Goal: Information Seeking & Learning: Check status

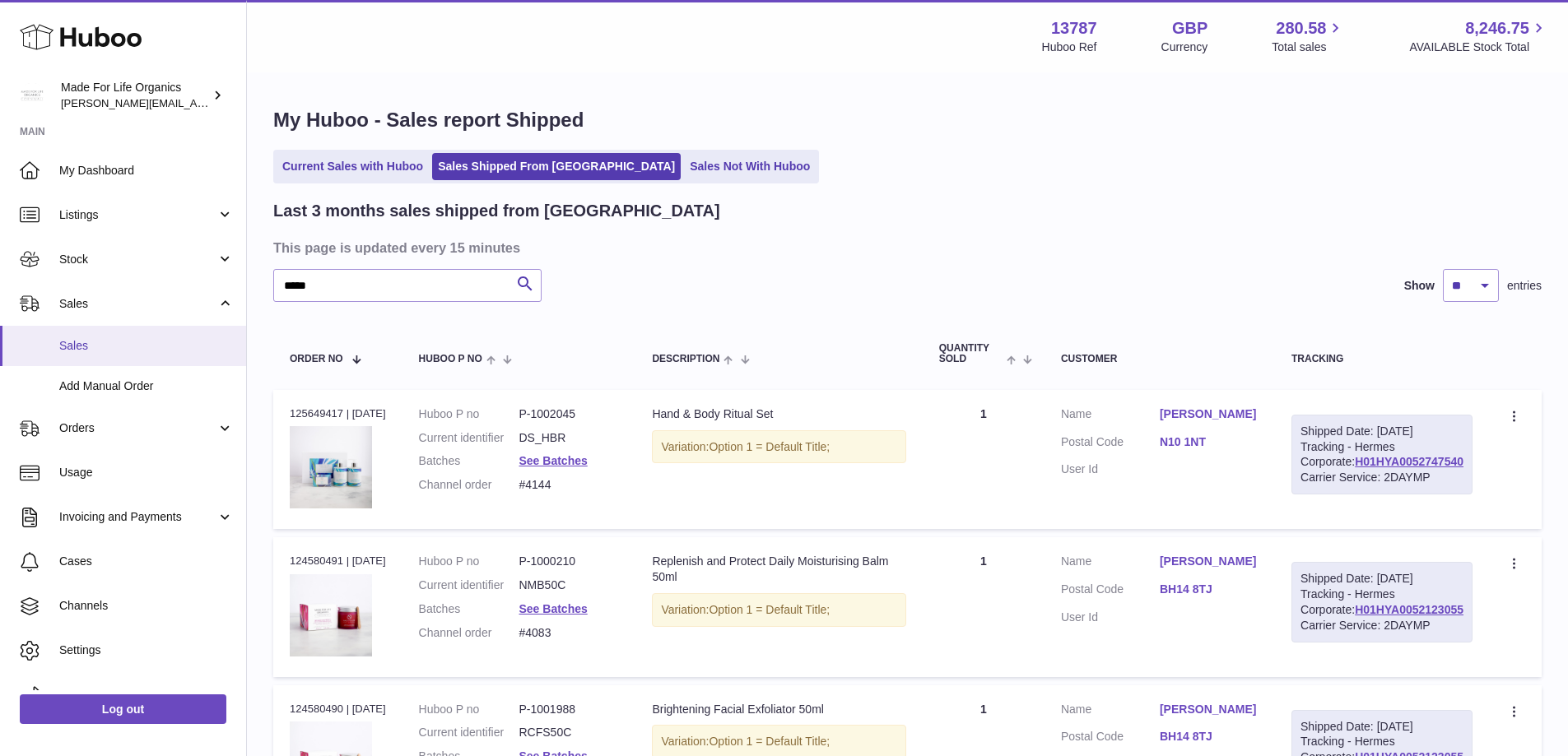
click at [95, 345] on span "Sales" at bounding box center [146, 346] width 175 height 16
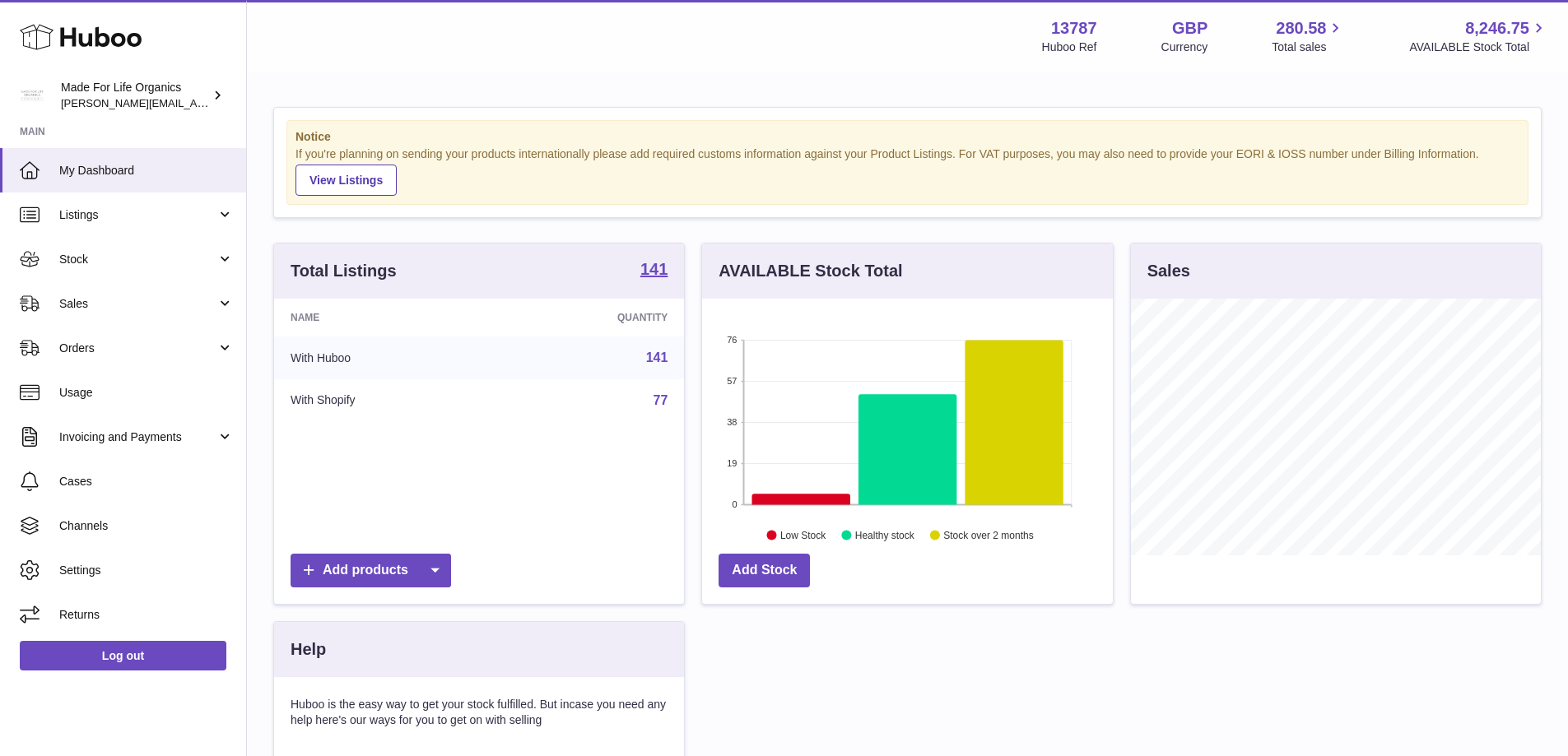
scroll to position [256, 411]
click at [94, 291] on link "Sales" at bounding box center [123, 303] width 246 height 44
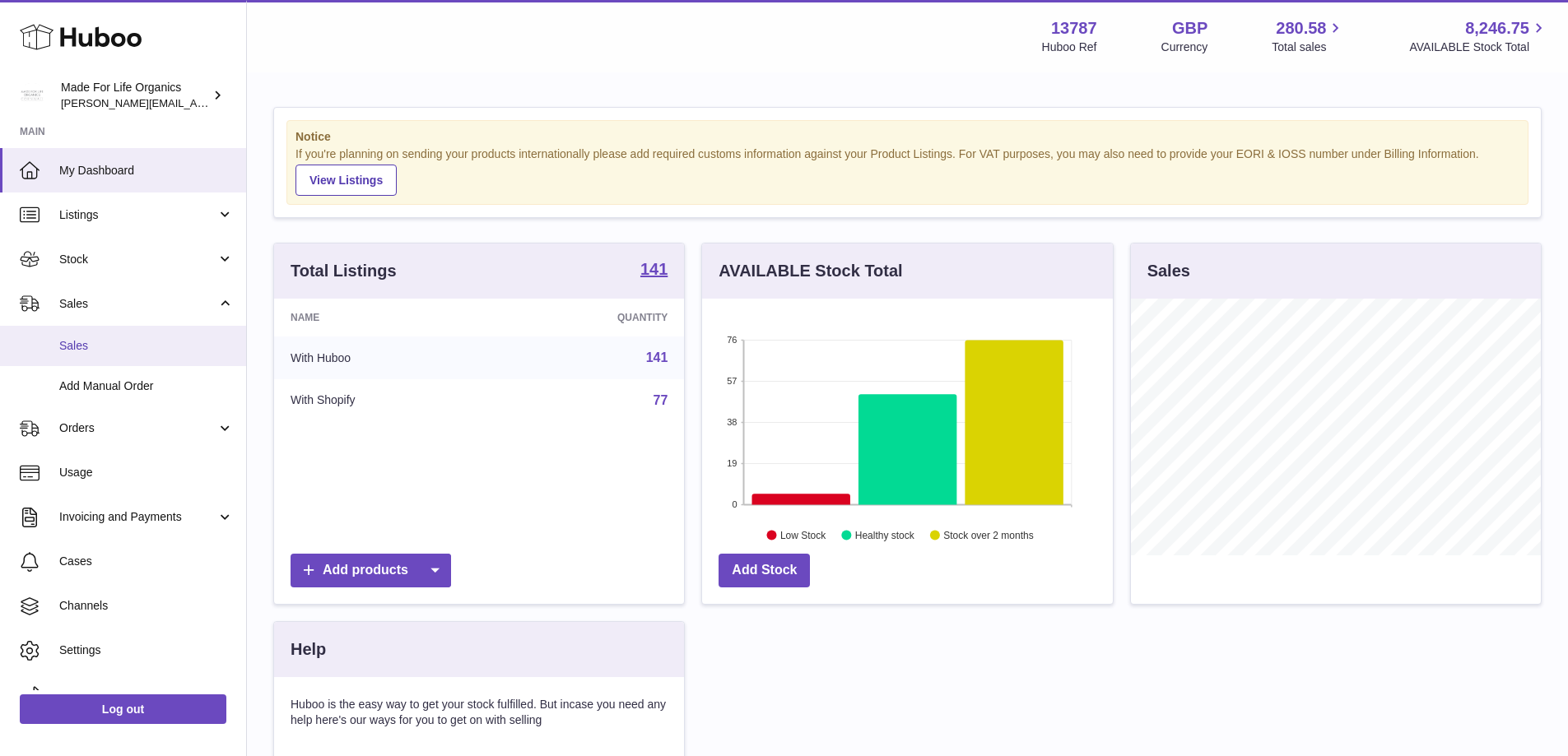
click at [94, 355] on link "Sales" at bounding box center [123, 346] width 246 height 41
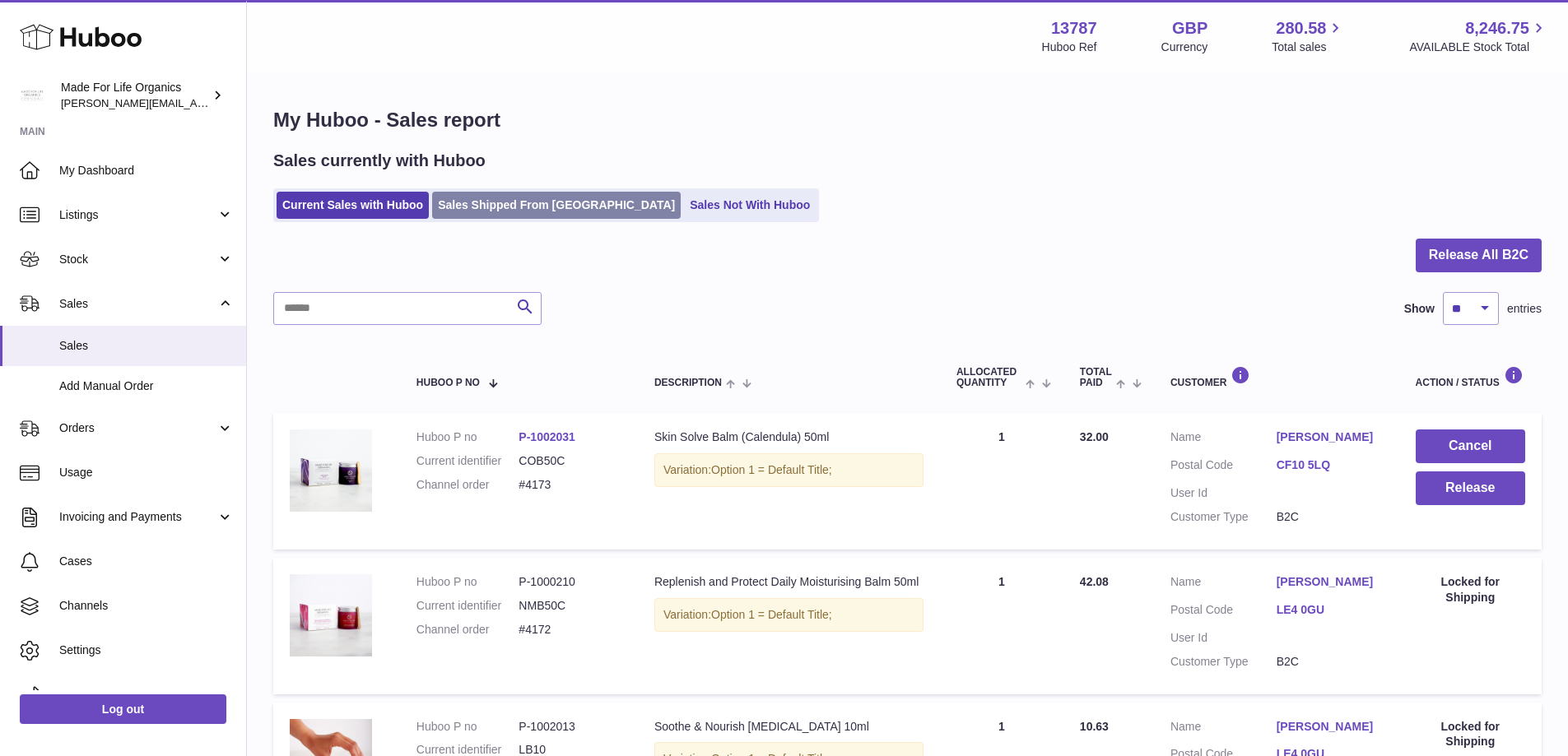
click at [547, 210] on link "Sales Shipped From [GEOGRAPHIC_DATA]" at bounding box center [556, 205] width 249 height 27
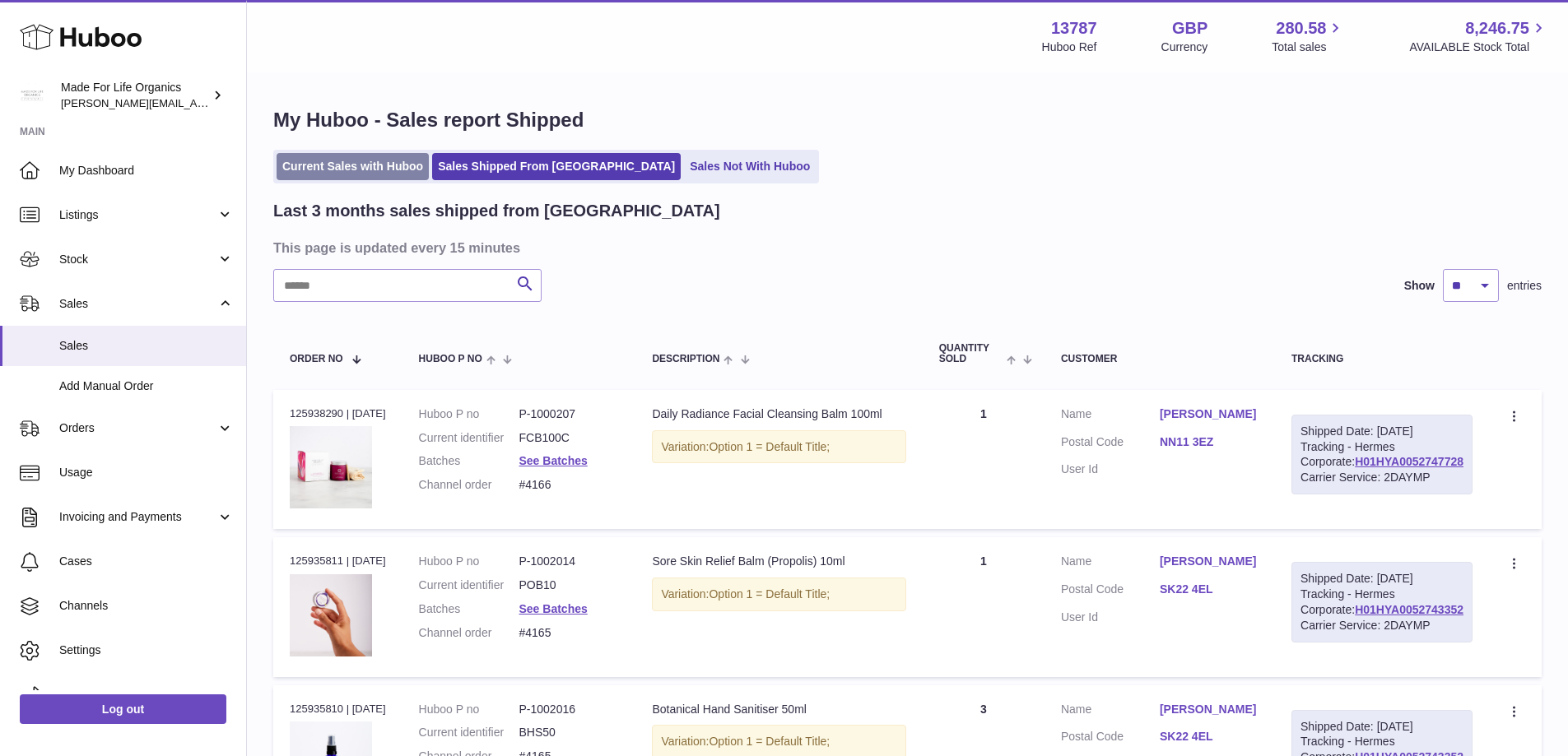
click at [331, 170] on link "Current Sales with Huboo" at bounding box center [353, 167] width 152 height 27
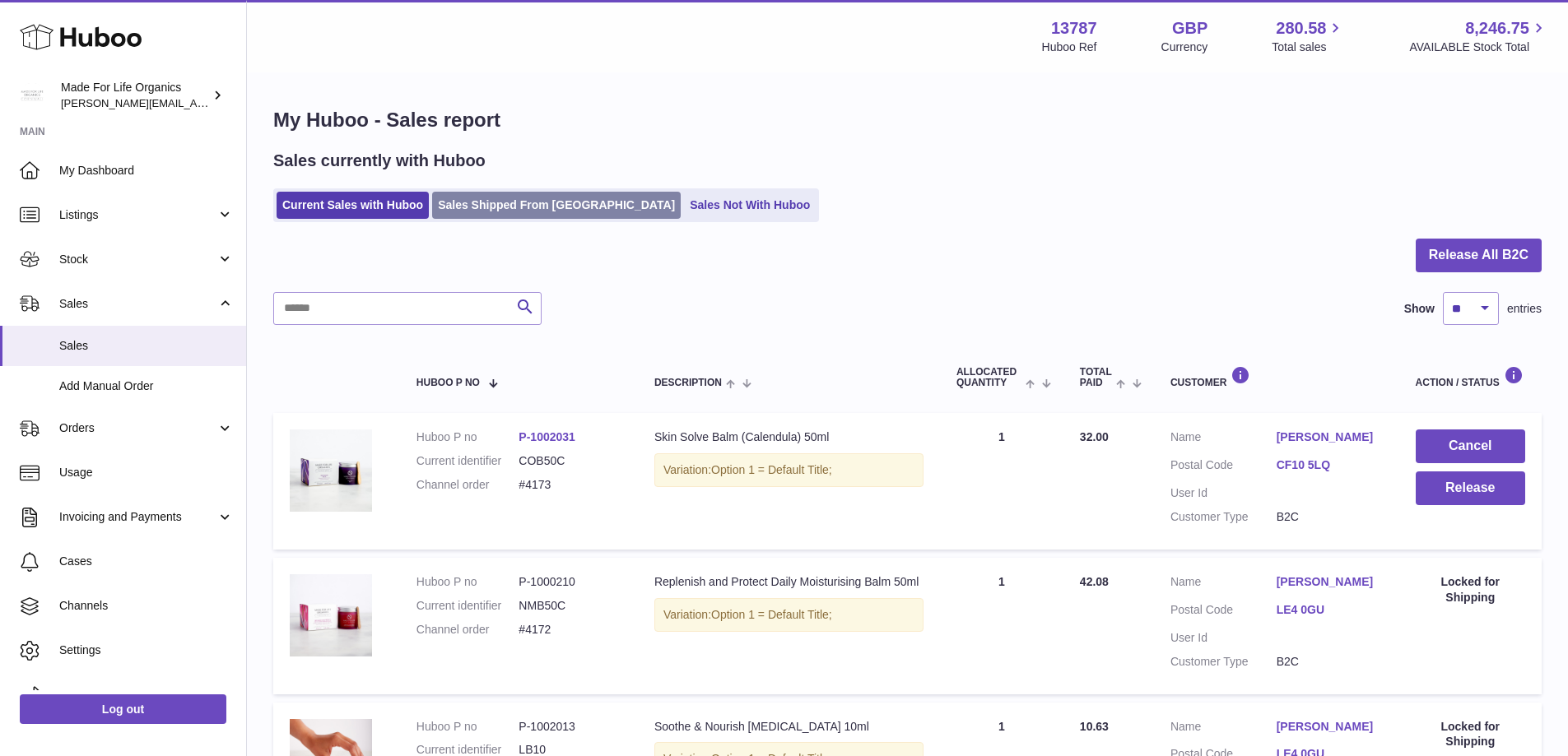
click at [472, 215] on link "Sales Shipped From [GEOGRAPHIC_DATA]" at bounding box center [556, 205] width 249 height 27
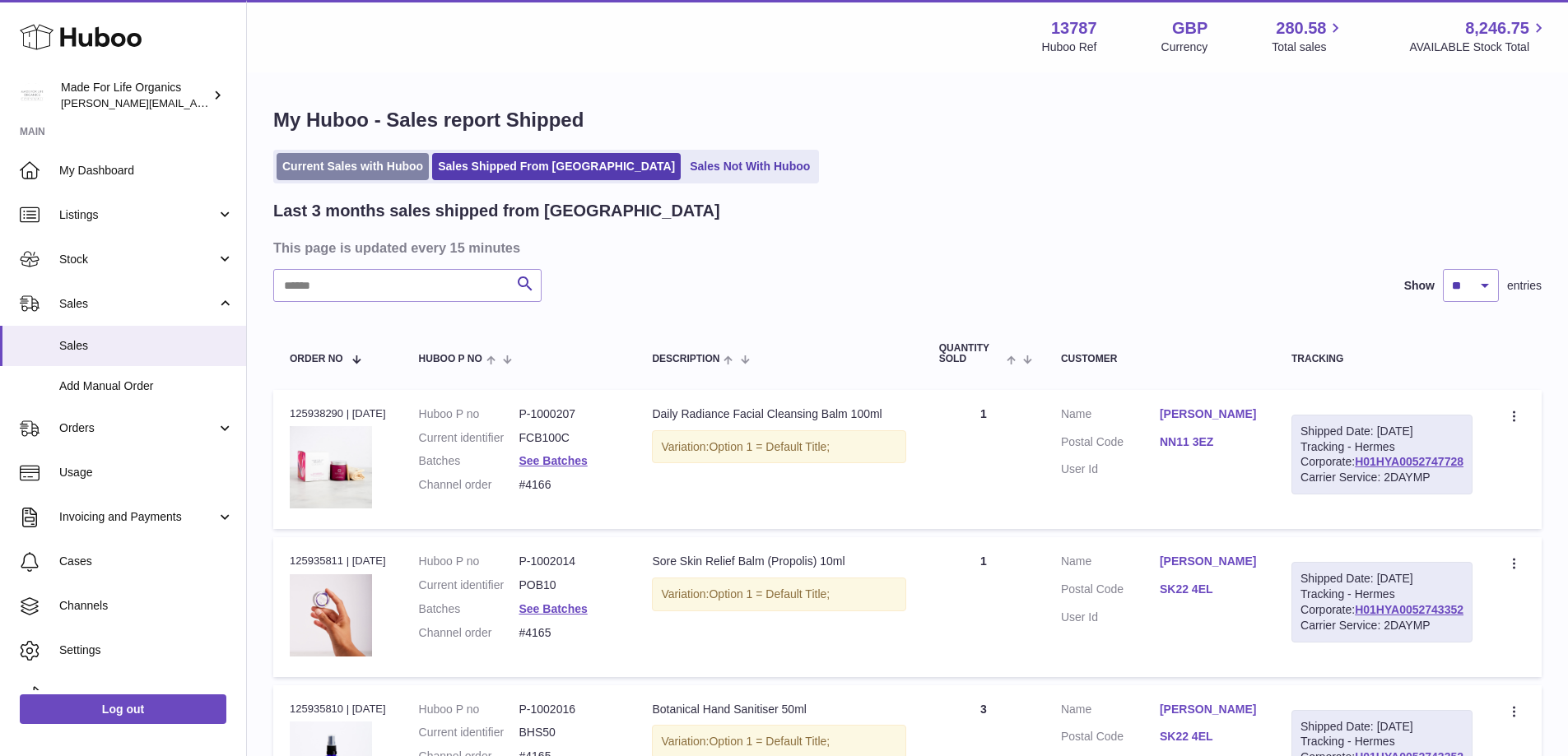
click at [389, 163] on link "Current Sales with Huboo" at bounding box center [353, 167] width 152 height 27
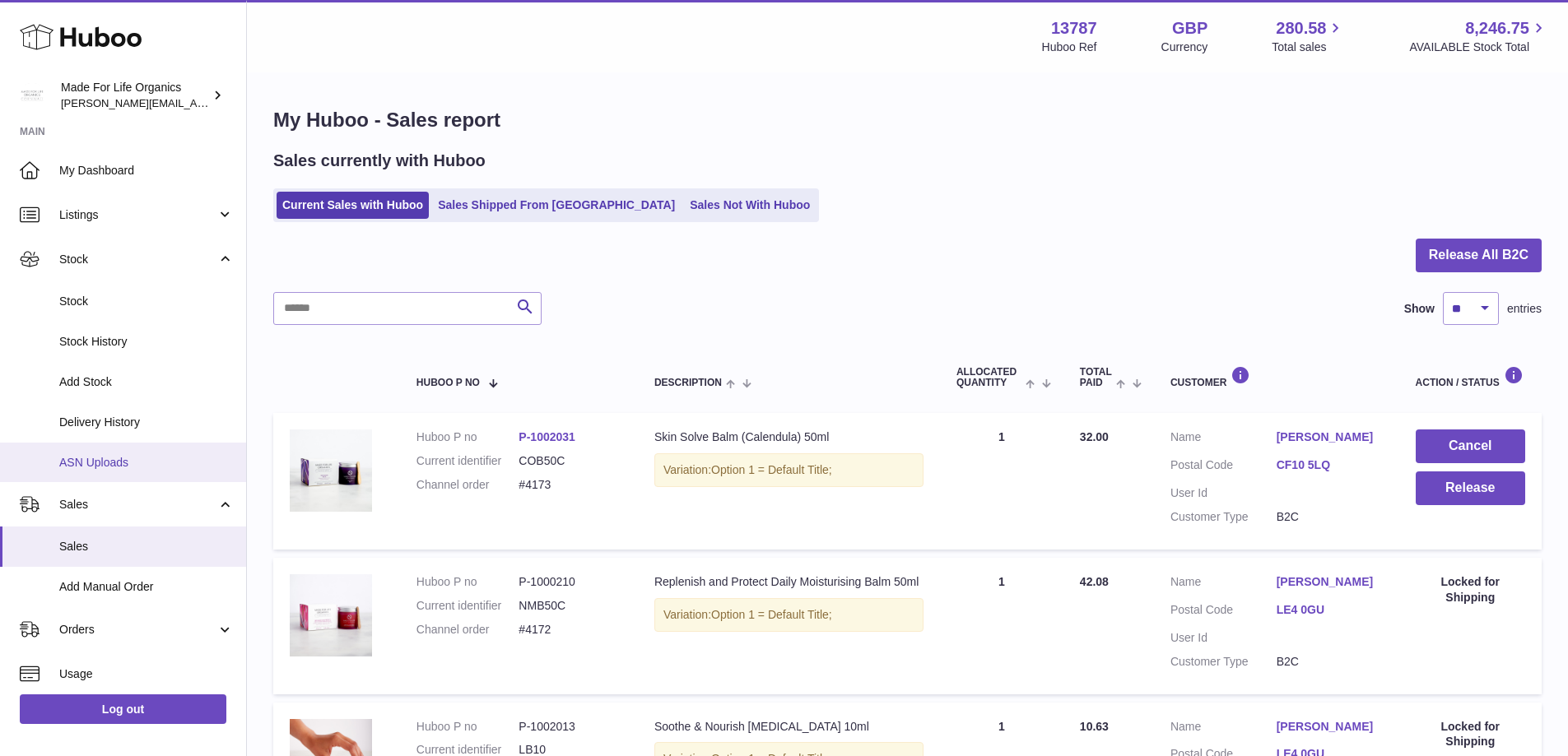
click at [96, 461] on span "ASN Uploads" at bounding box center [146, 463] width 175 height 16
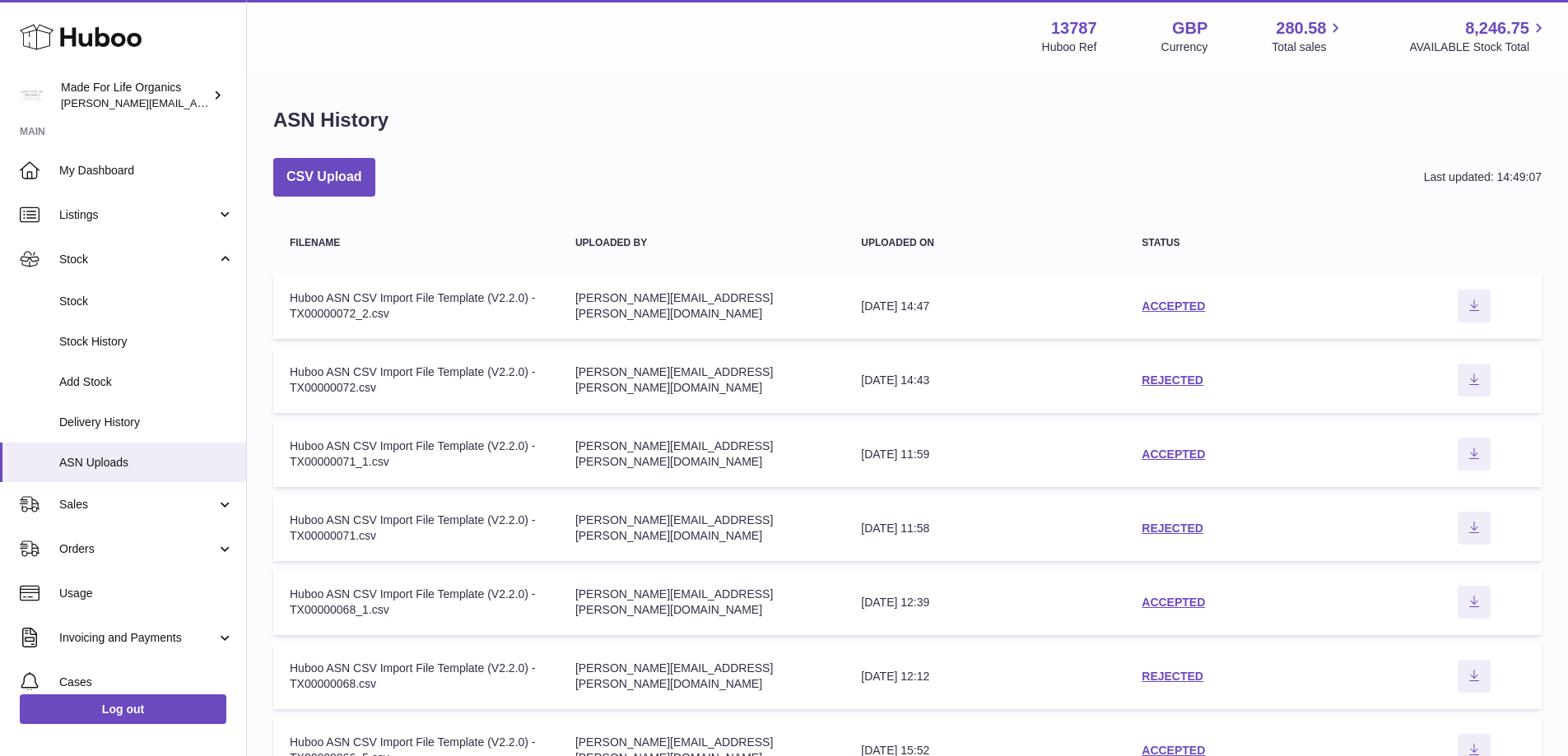
click at [1188, 294] on td "status ACCEPTED" at bounding box center [1266, 306] width 281 height 66
click at [1193, 300] on link "ACCEPTED" at bounding box center [1173, 306] width 63 height 13
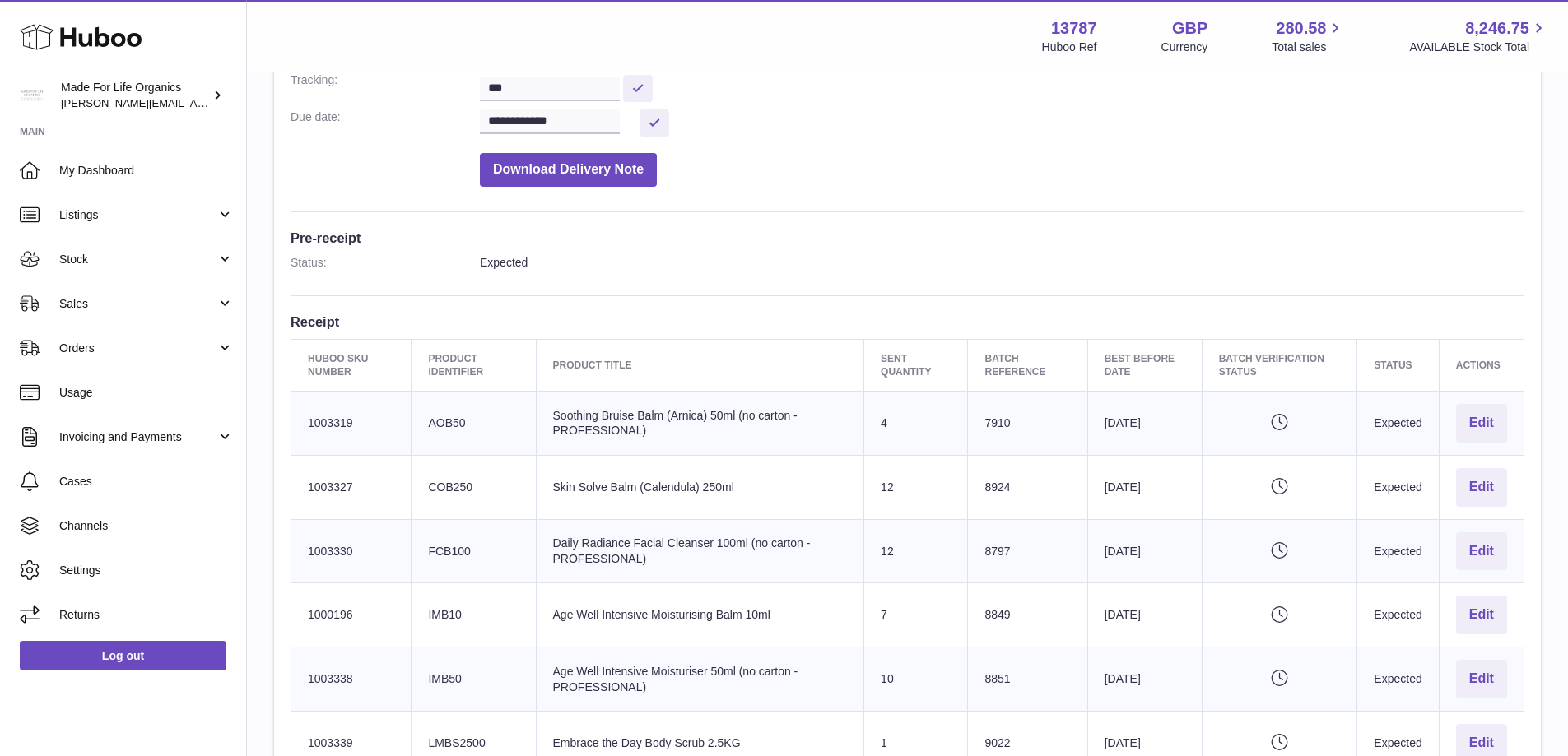
scroll to position [330, 0]
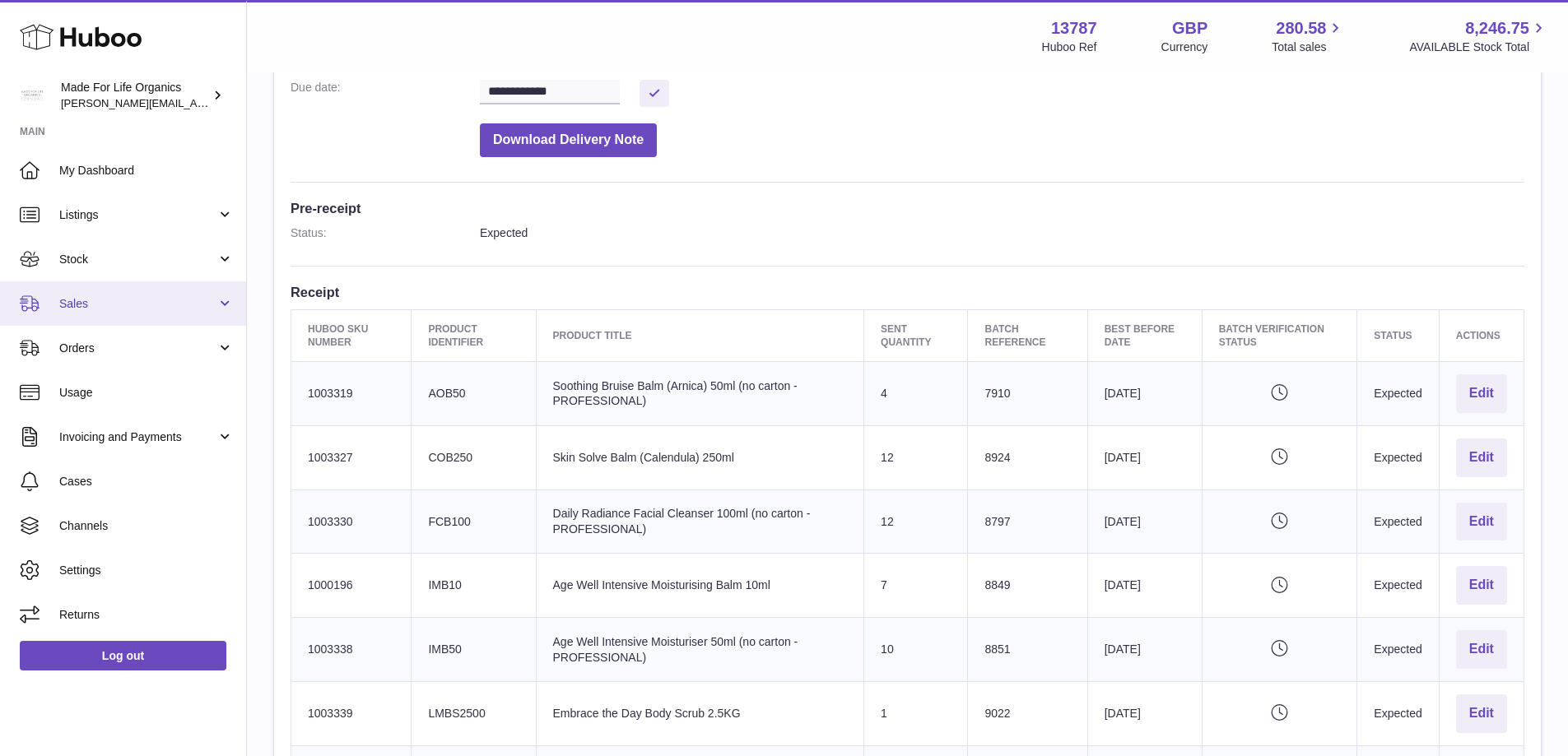
click at [73, 294] on link "Sales" at bounding box center [123, 303] width 246 height 44
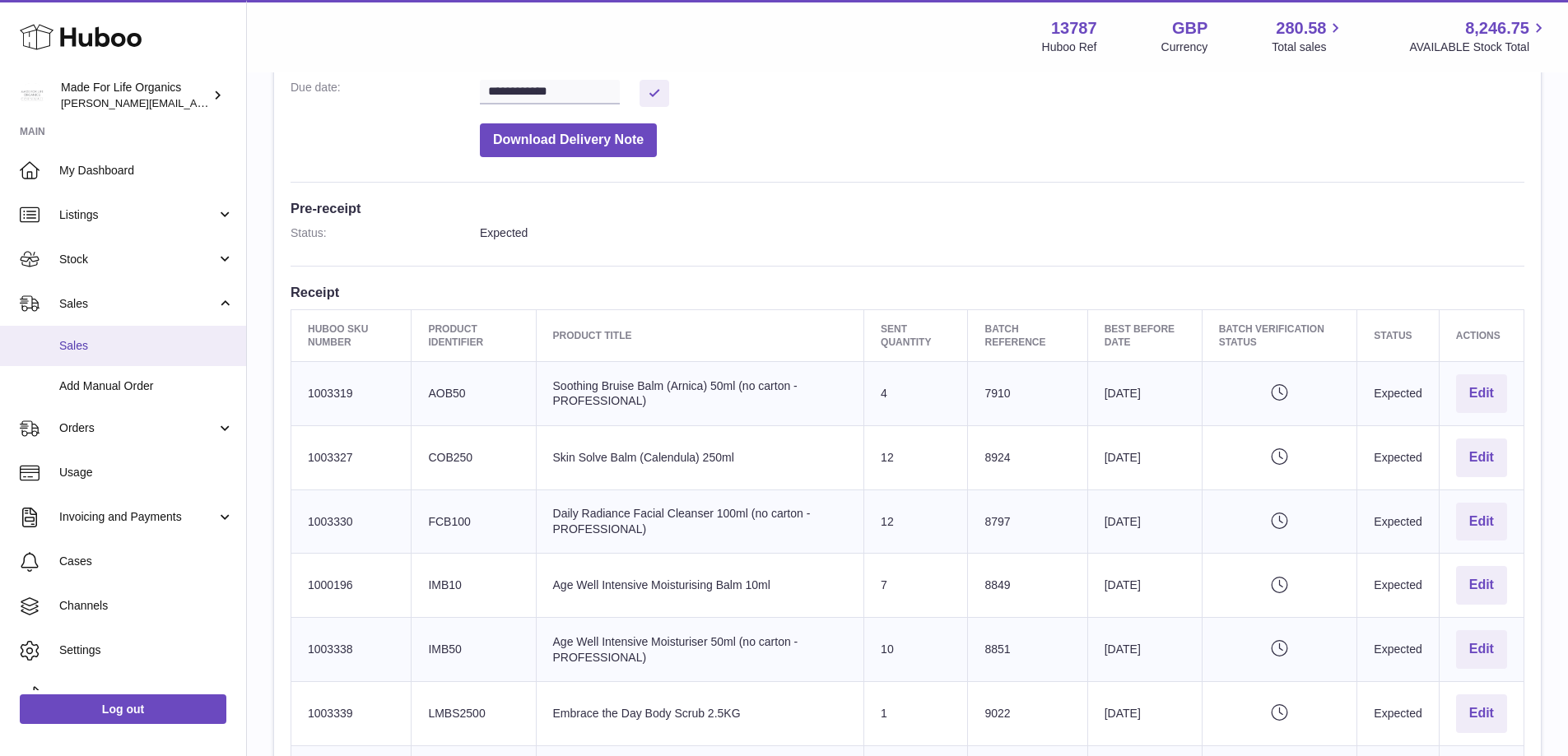
click at [93, 350] on span "Sales" at bounding box center [146, 346] width 175 height 16
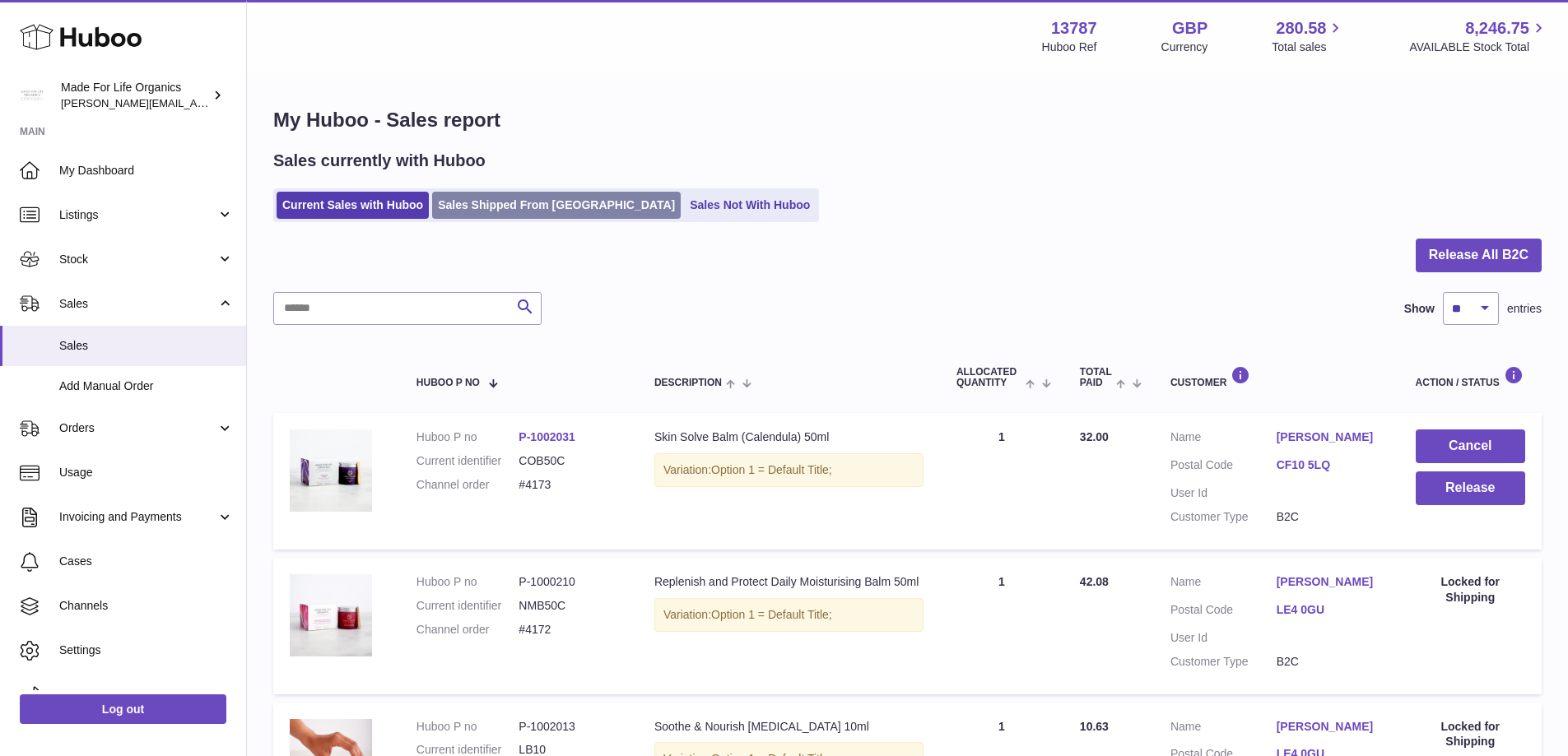
click at [529, 200] on link "Sales Shipped From [GEOGRAPHIC_DATA]" at bounding box center [556, 205] width 249 height 27
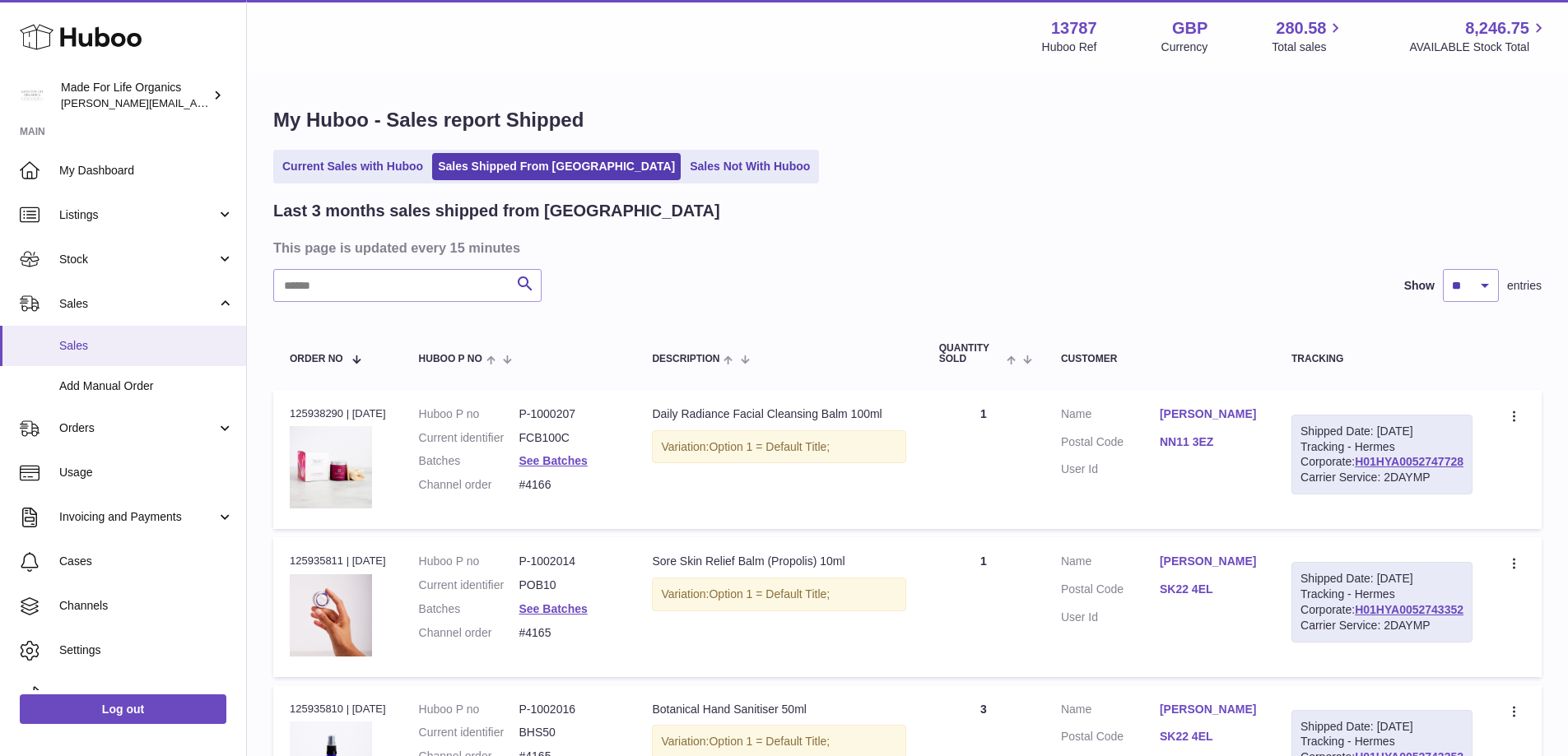
click at [66, 338] on span "Sales" at bounding box center [146, 346] width 175 height 16
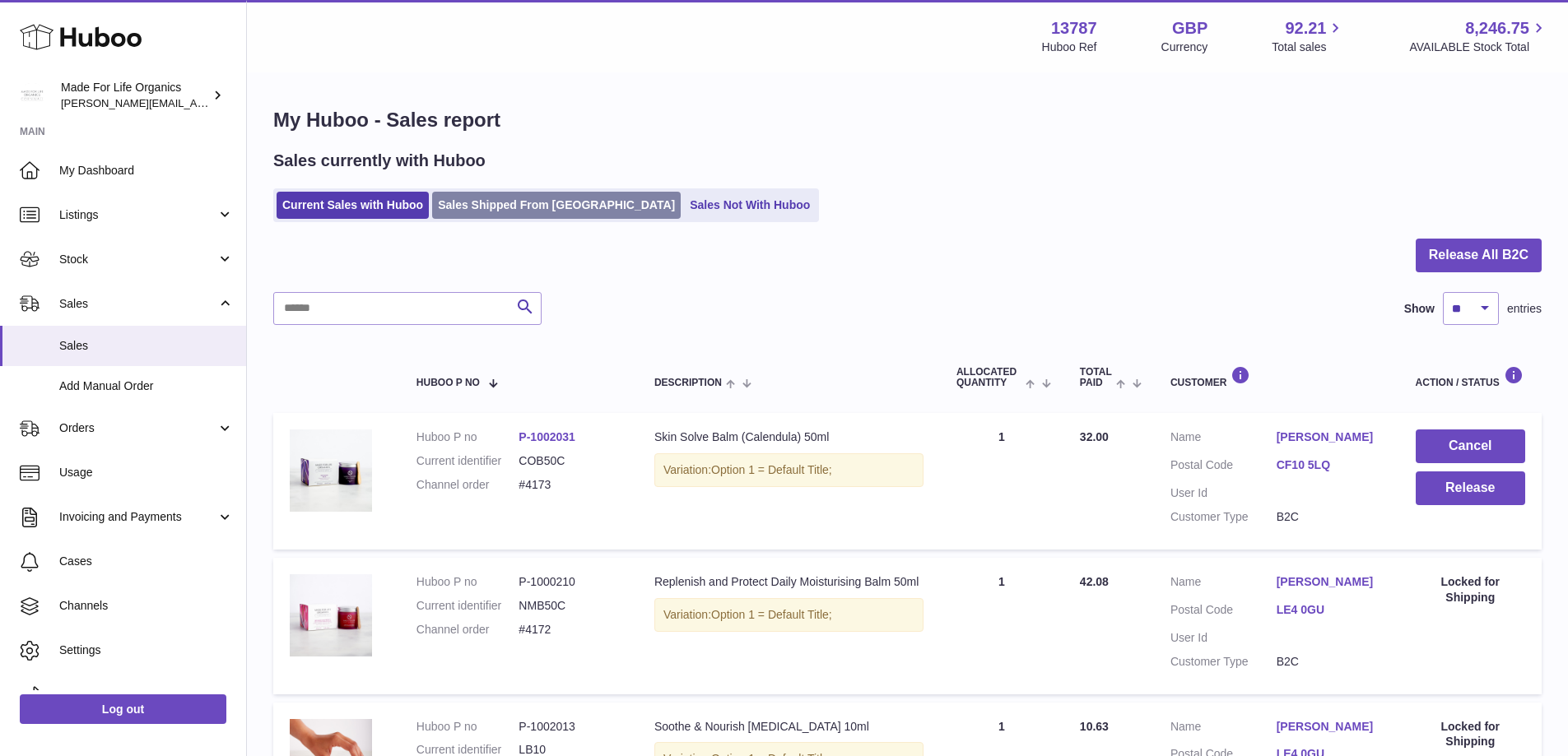
click at [508, 210] on link "Sales Shipped From [GEOGRAPHIC_DATA]" at bounding box center [556, 205] width 249 height 27
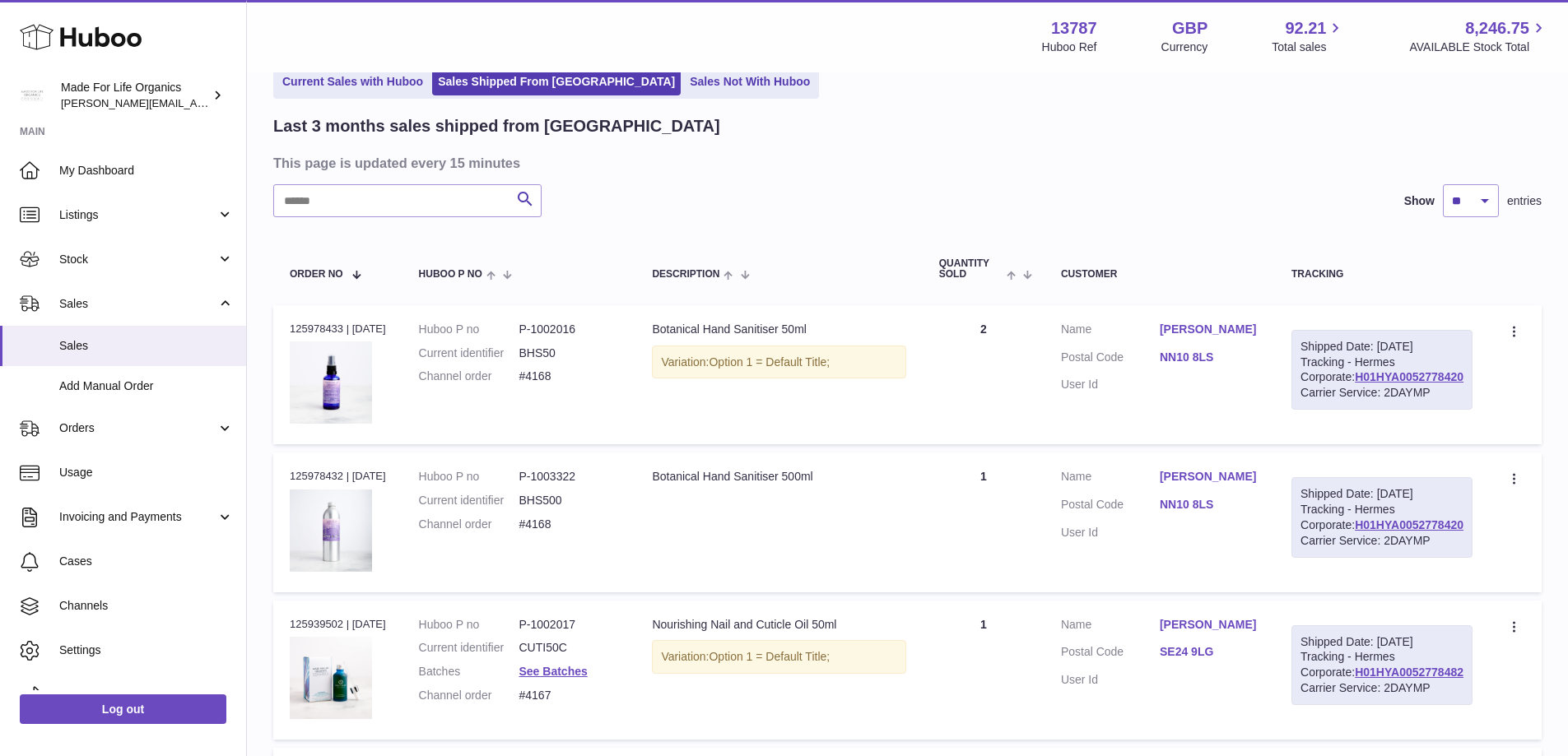
scroll to position [82, 0]
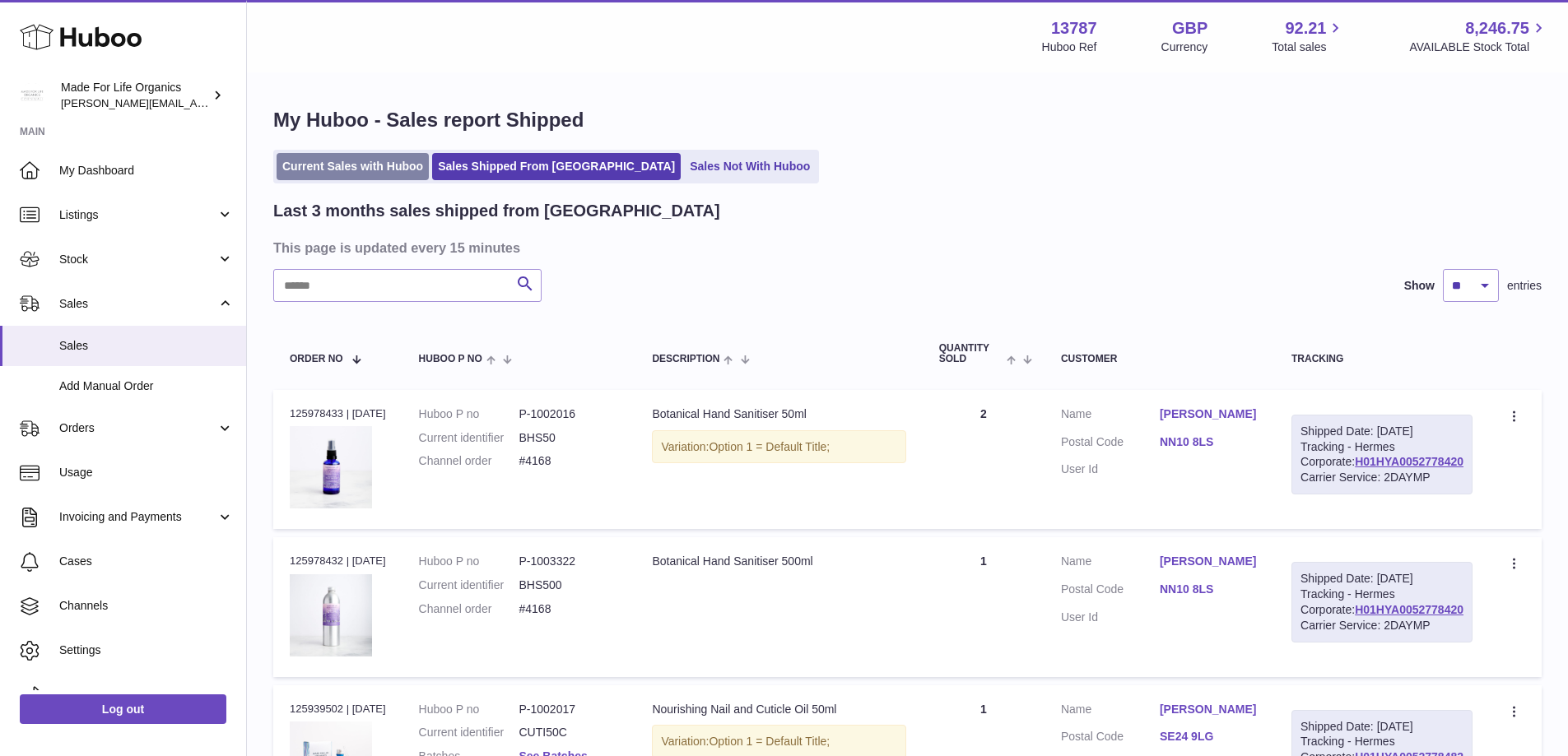
click at [314, 166] on link "Current Sales with Huboo" at bounding box center [353, 167] width 152 height 27
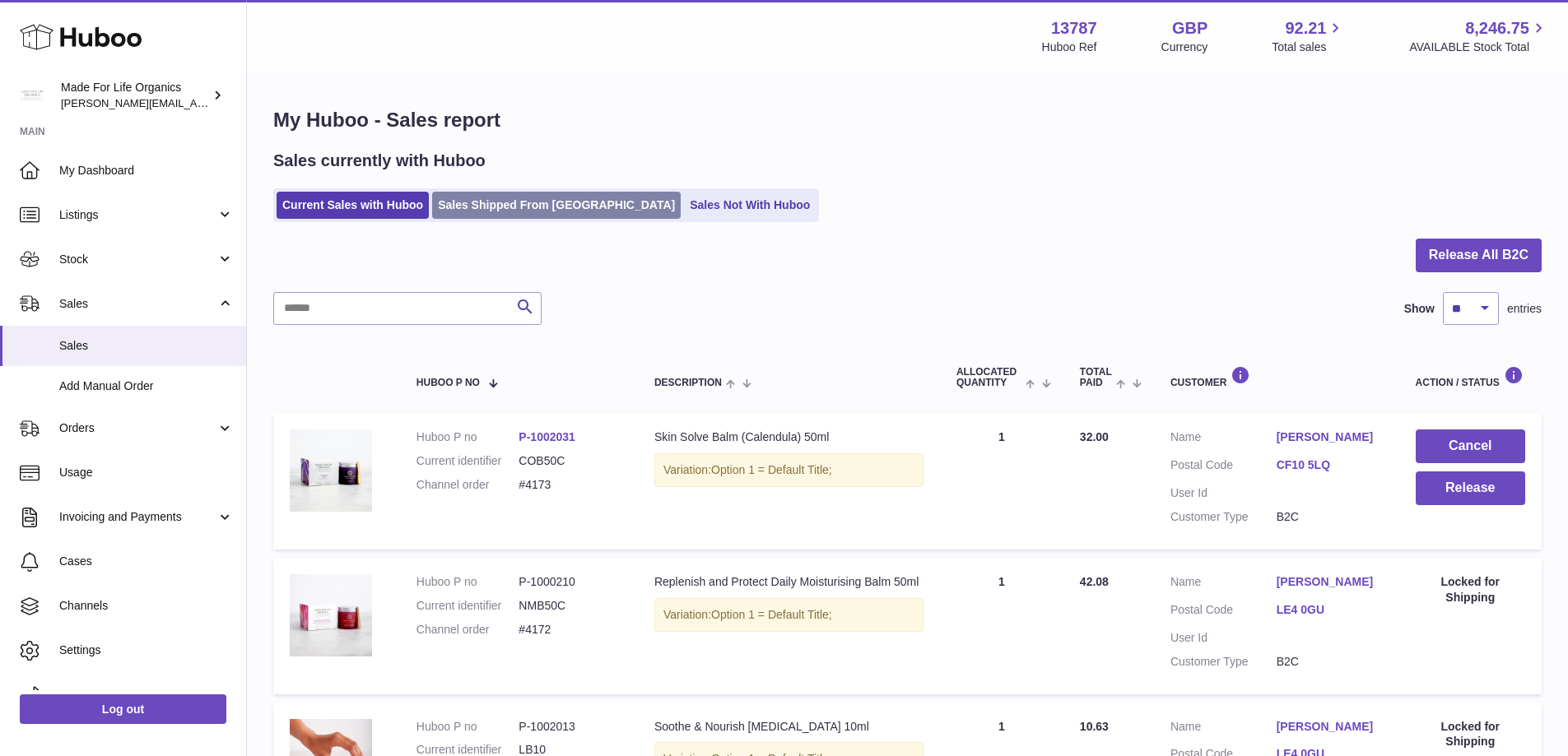
click at [557, 208] on link "Sales Shipped From [GEOGRAPHIC_DATA]" at bounding box center [556, 205] width 249 height 27
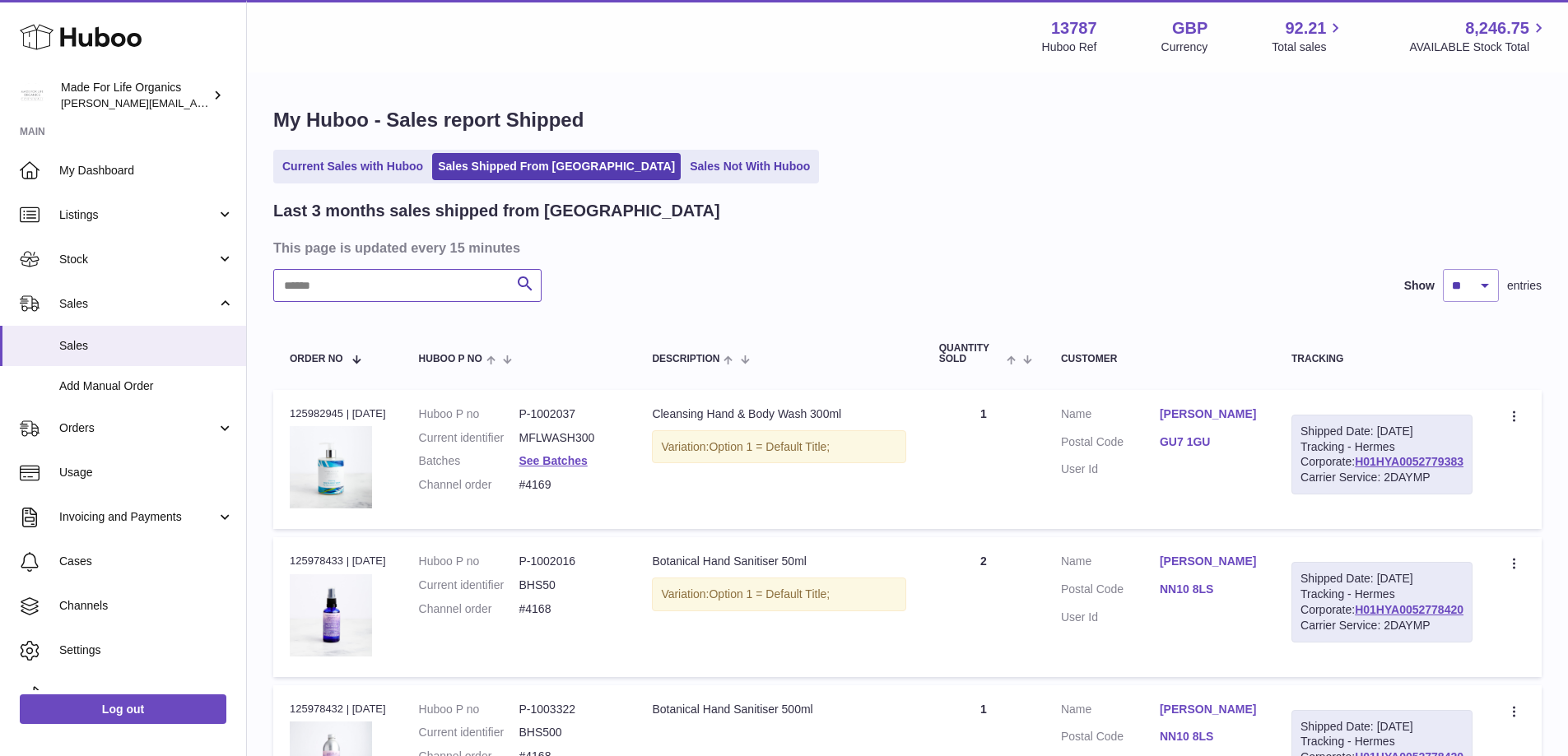
click at [366, 279] on input "text" at bounding box center [407, 285] width 268 height 33
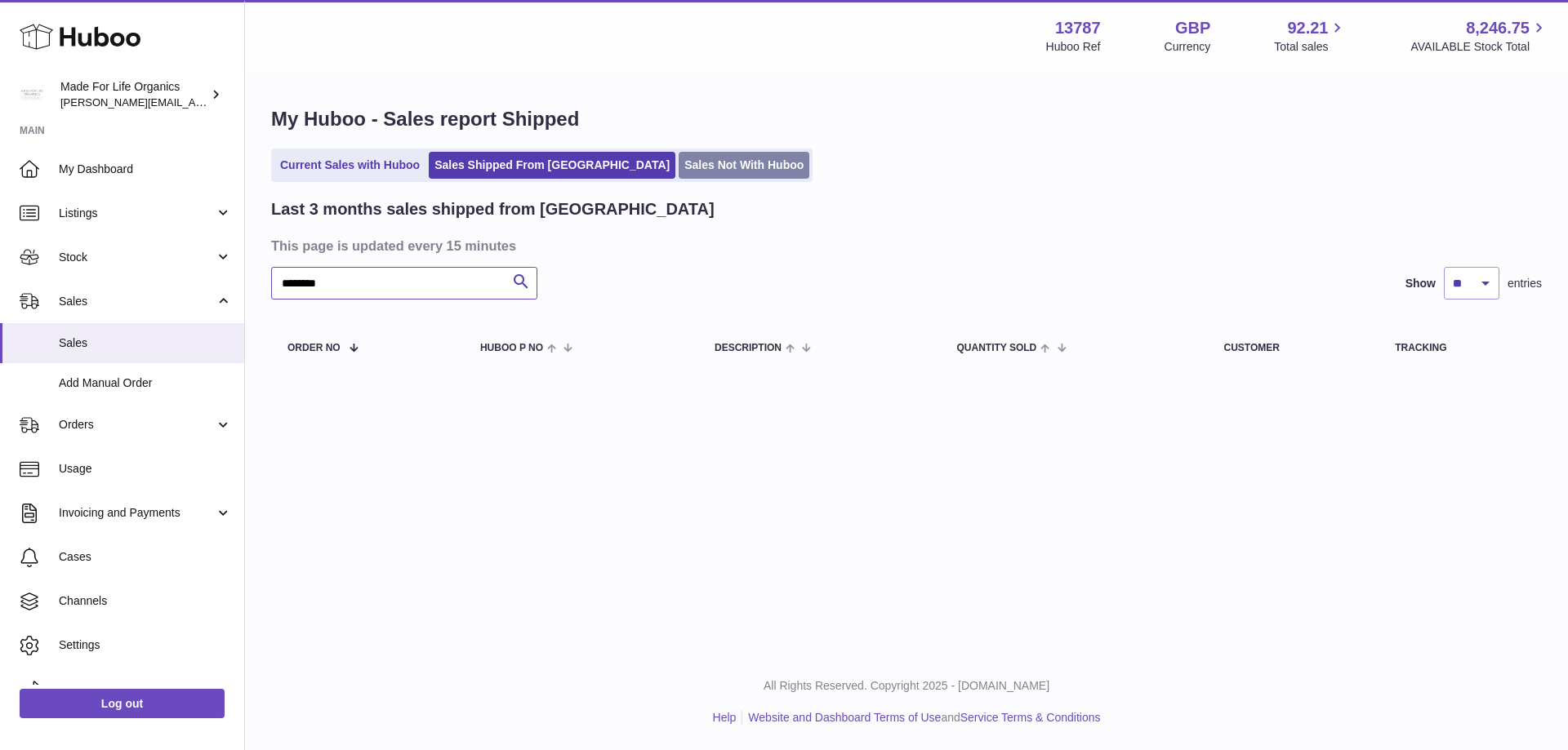
type input "********"
click at [679, 167] on link "Sales Not With Huboo" at bounding box center [743, 165] width 130 height 27
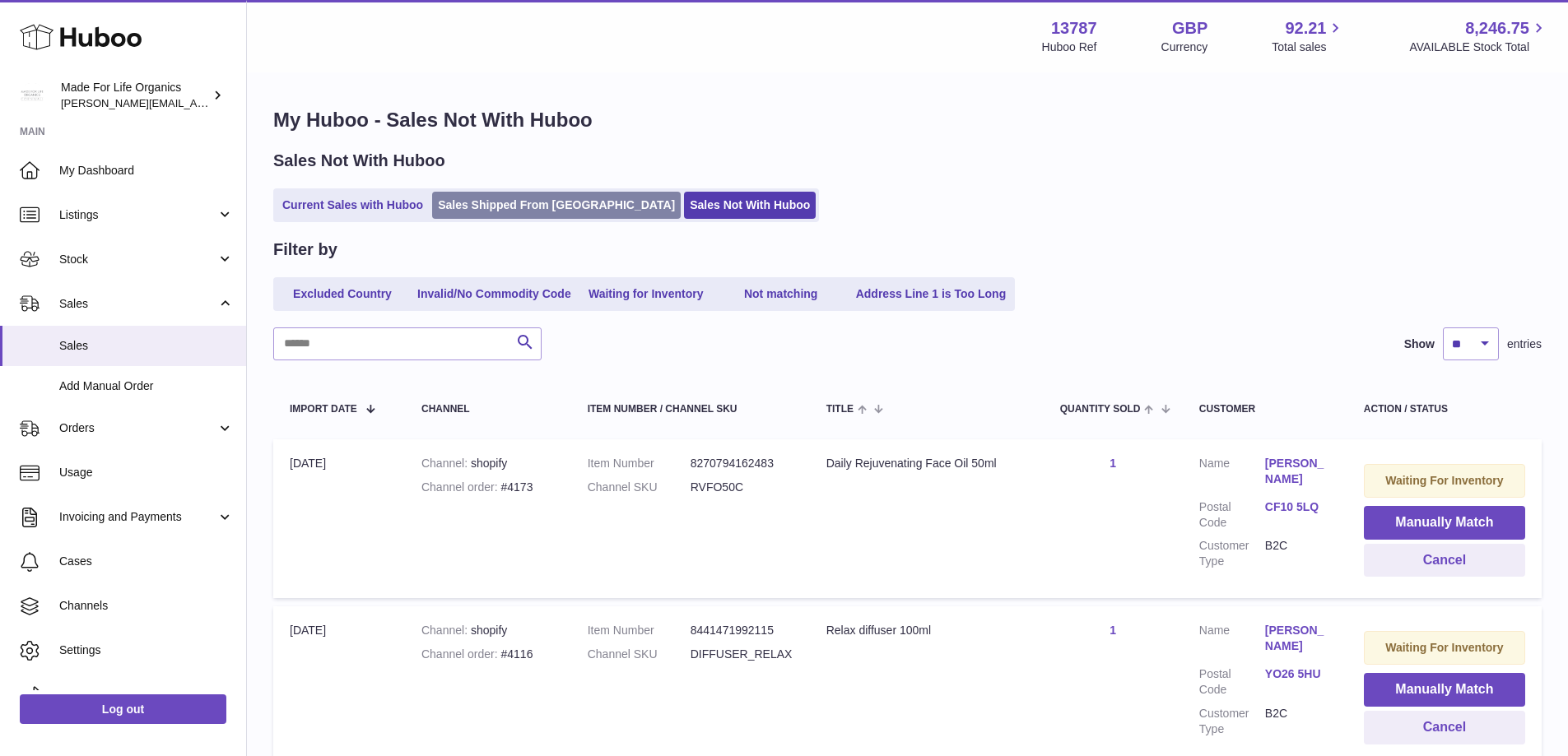
click at [500, 197] on link "Sales Shipped From [GEOGRAPHIC_DATA]" at bounding box center [556, 205] width 249 height 27
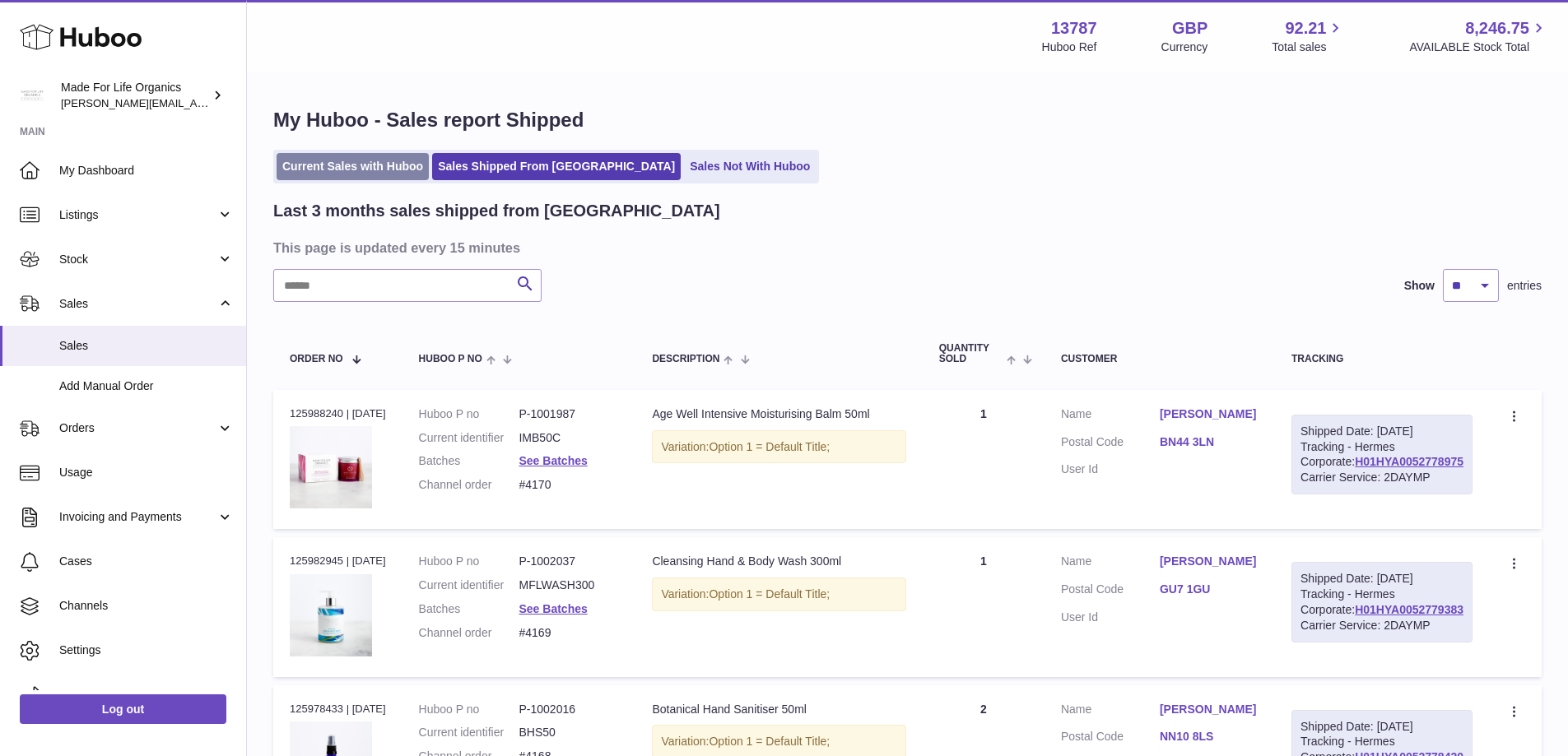
click at [336, 174] on link "Current Sales with Huboo" at bounding box center [353, 167] width 152 height 27
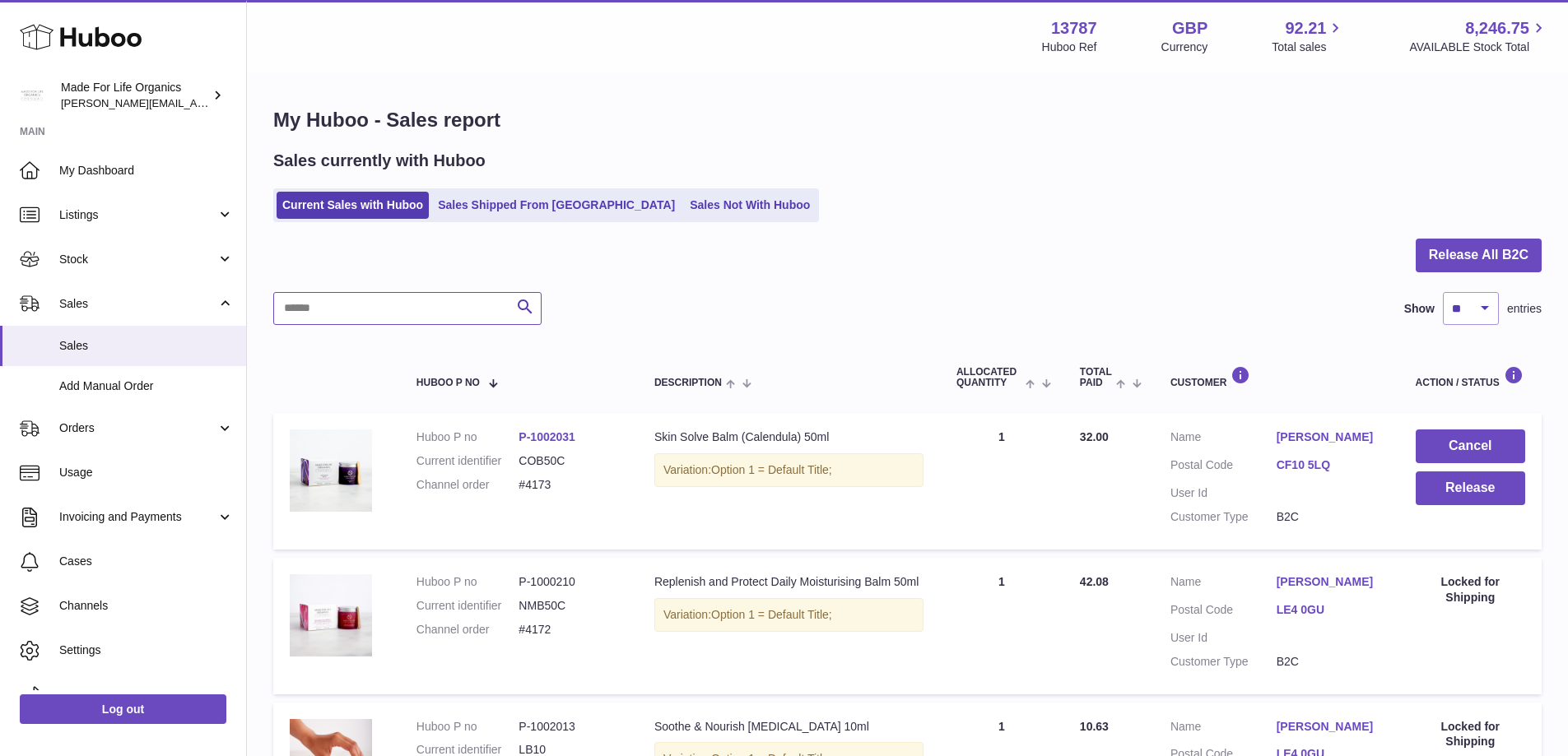
click at [374, 308] on input "text" at bounding box center [407, 308] width 268 height 33
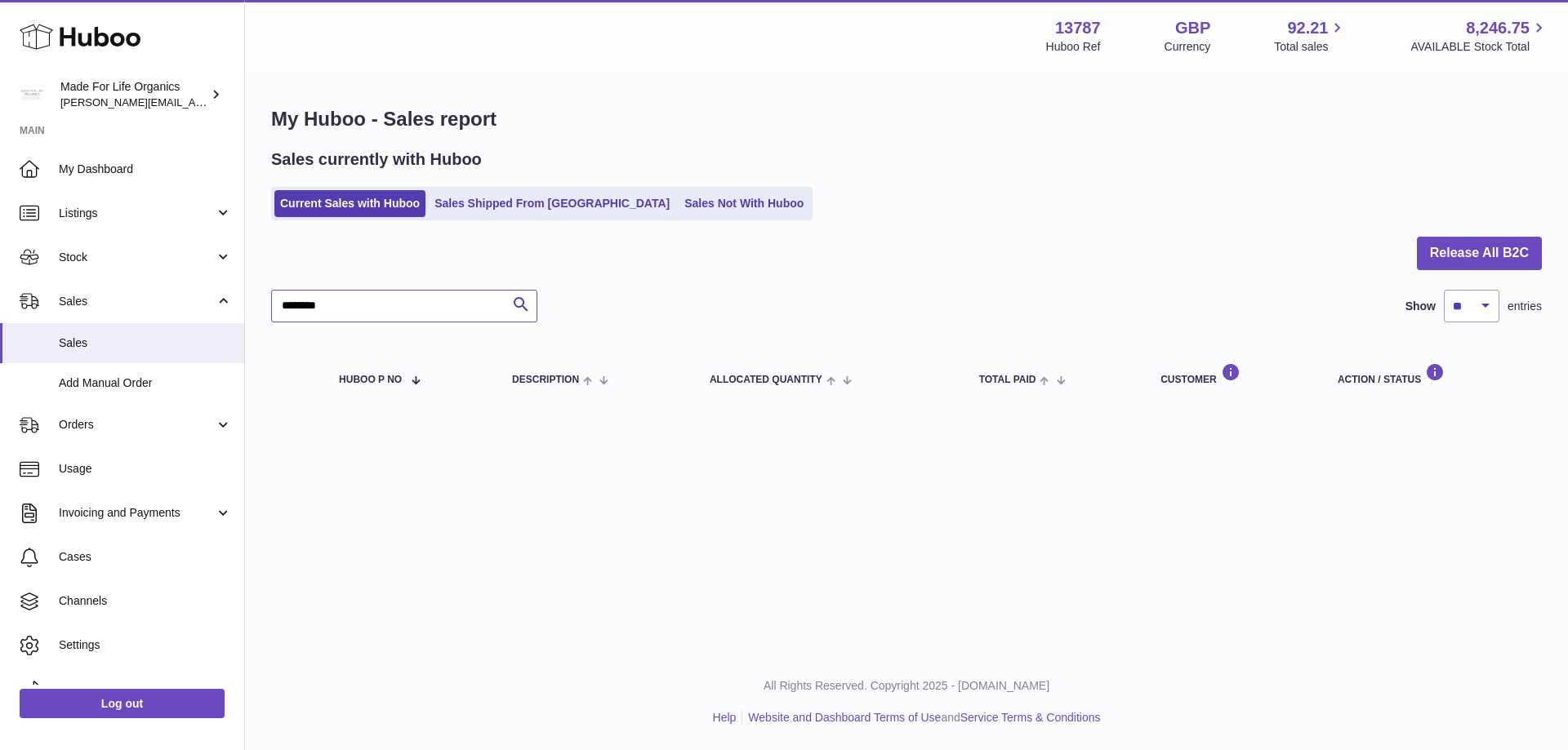
type input "********"
click at [510, 212] on link "Sales Shipped From [GEOGRAPHIC_DATA]" at bounding box center [552, 204] width 247 height 27
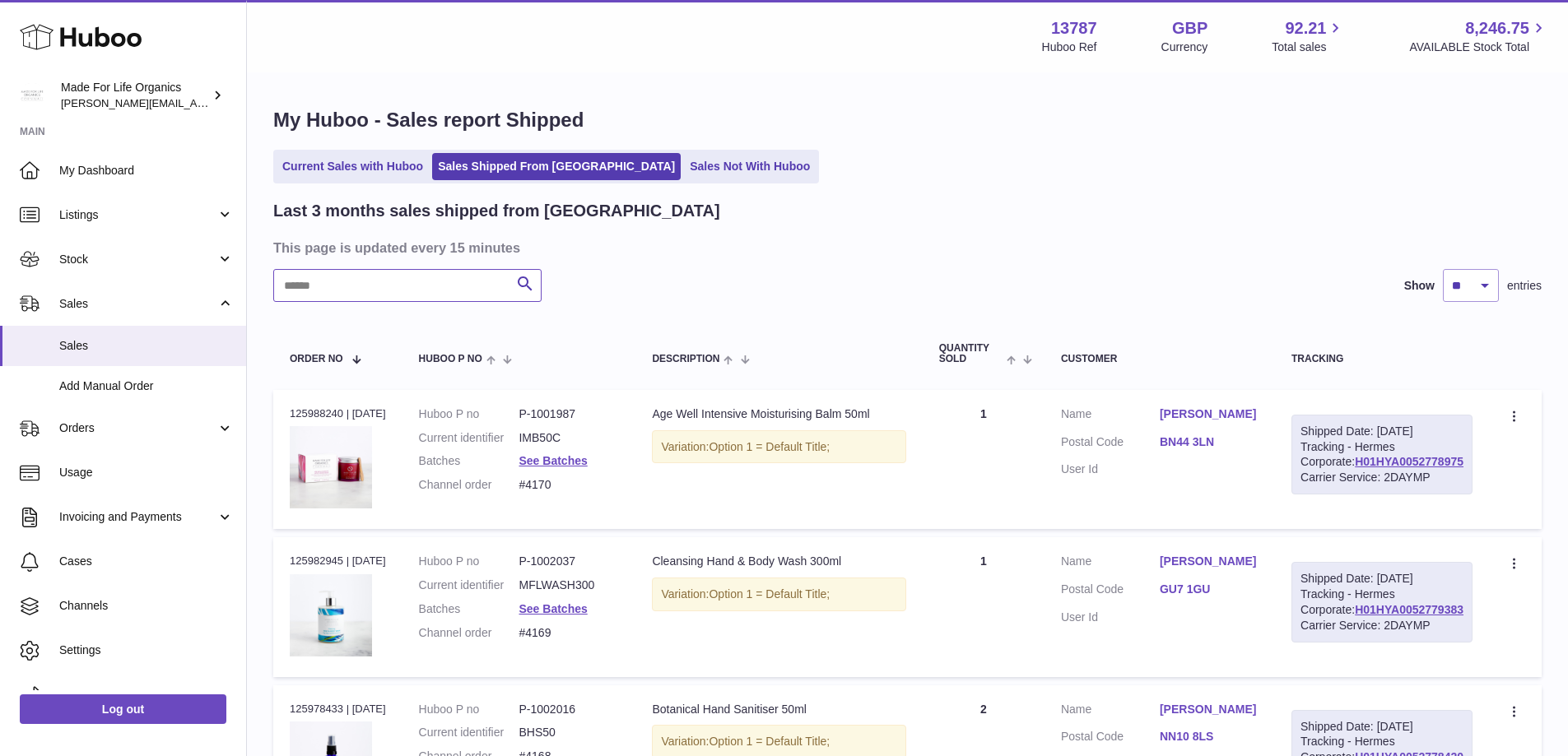
click at [377, 290] on input "text" at bounding box center [407, 285] width 268 height 33
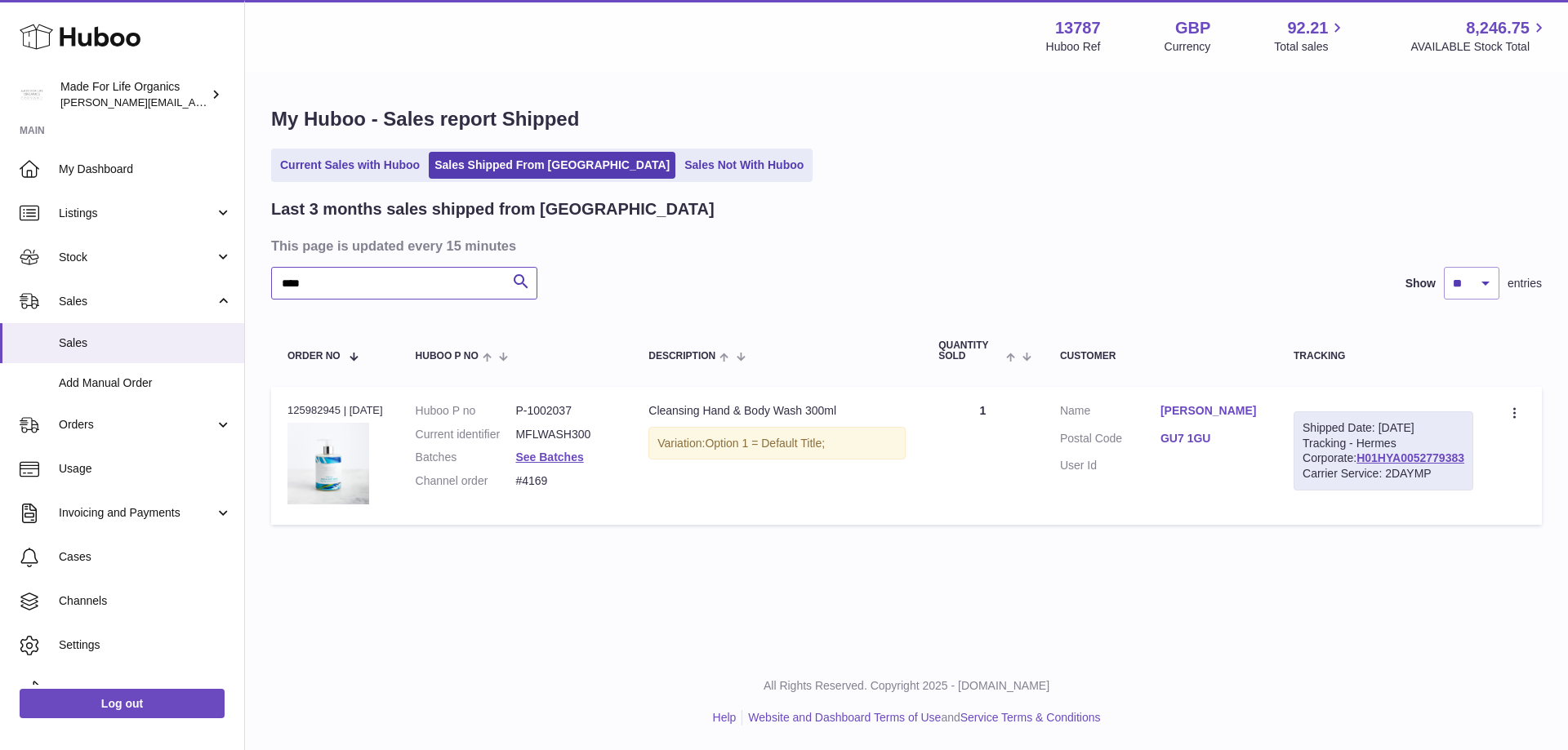
drag, startPoint x: 371, startPoint y: 281, endPoint x: 254, endPoint y: 281, distance: 117.0
click at [254, 281] on div "My Huboo - Sales report Shipped Current Sales with Huboo Sales Shipped From Hub…" at bounding box center [906, 319] width 1323 height 492
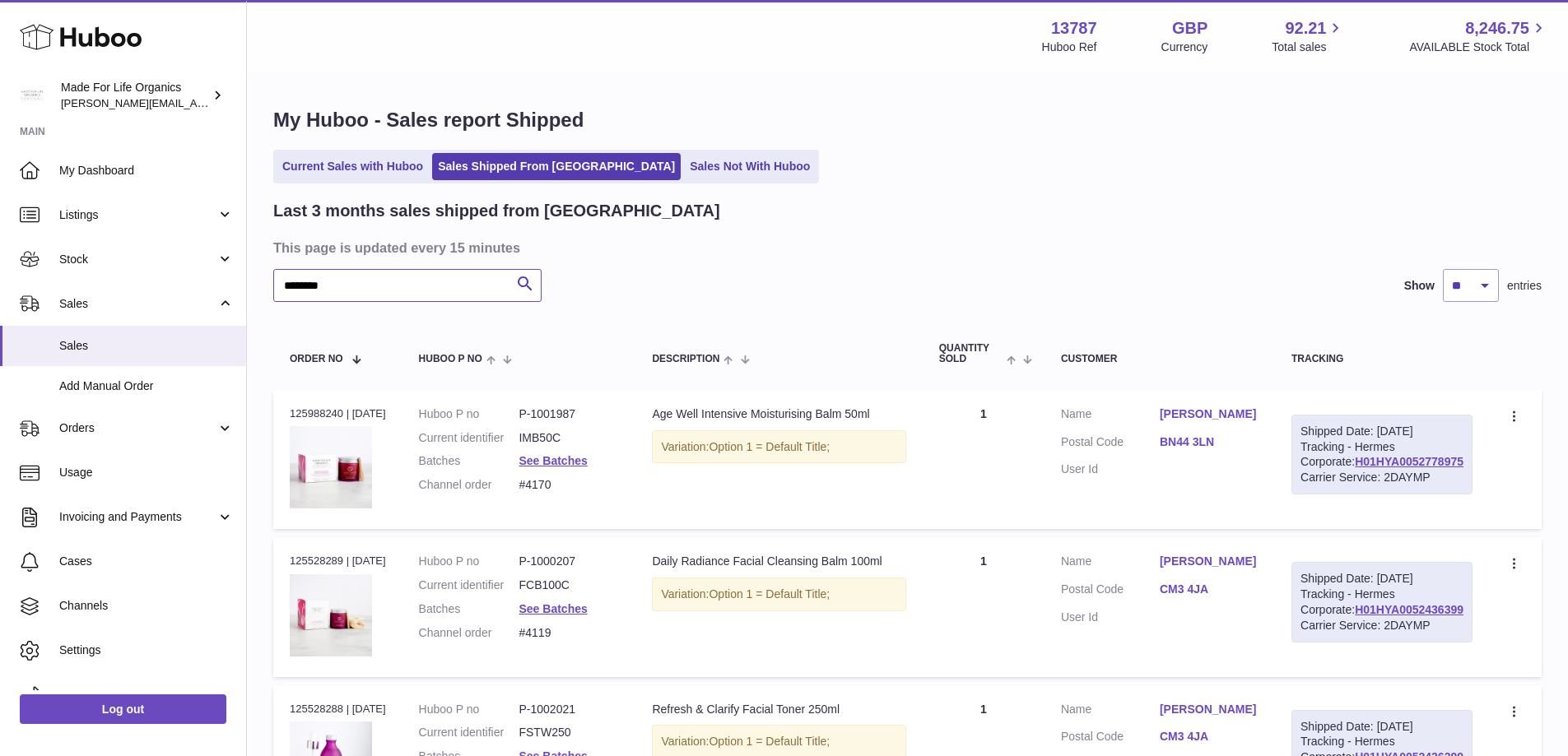
drag, startPoint x: 350, startPoint y: 286, endPoint x: 245, endPoint y: 275, distance: 105.6
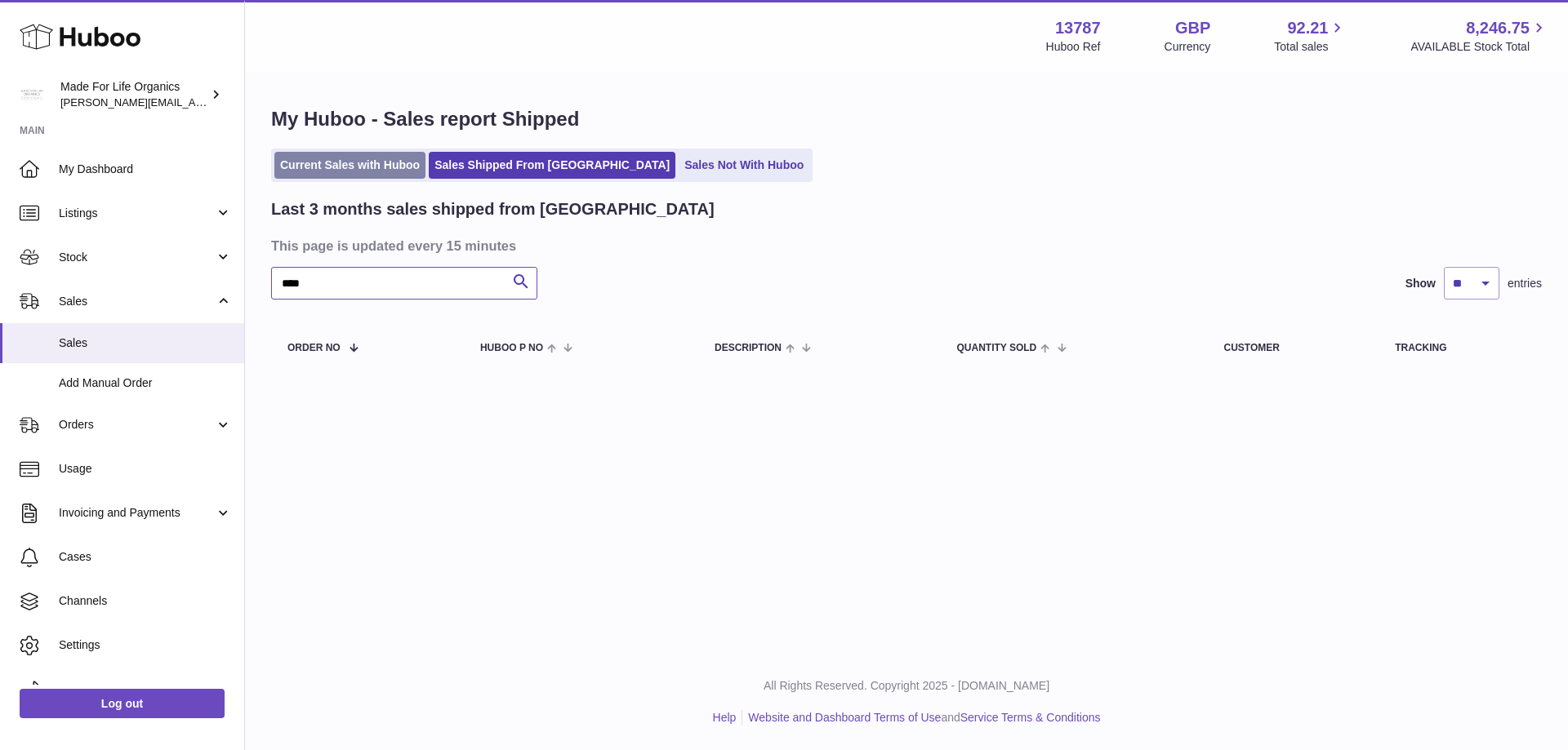
type input "****"
click at [315, 155] on link "Current Sales with Huboo" at bounding box center [350, 165] width 151 height 27
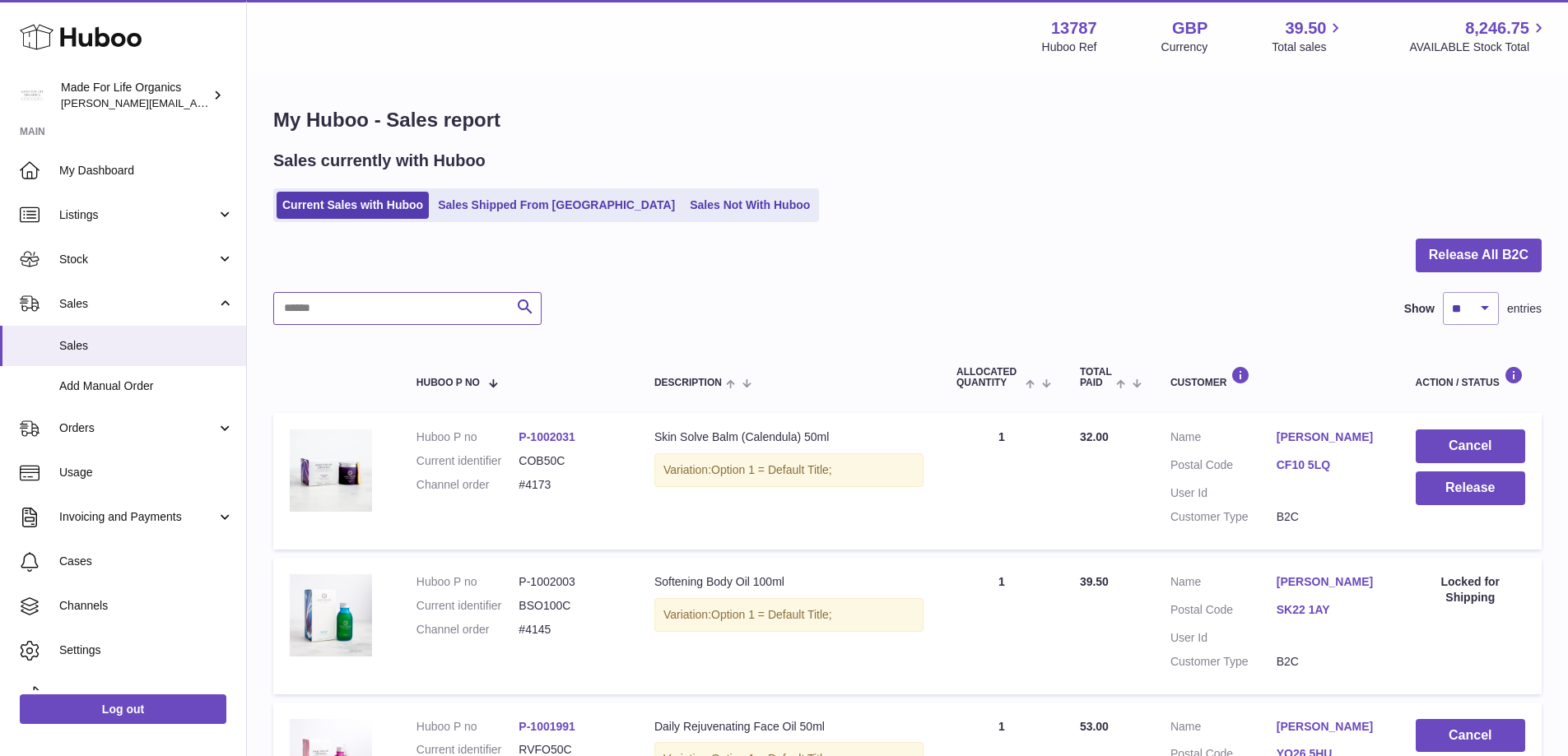
click at [338, 314] on input "text" at bounding box center [407, 308] width 268 height 33
type input "***"
